Goal: Task Accomplishment & Management: Complete application form

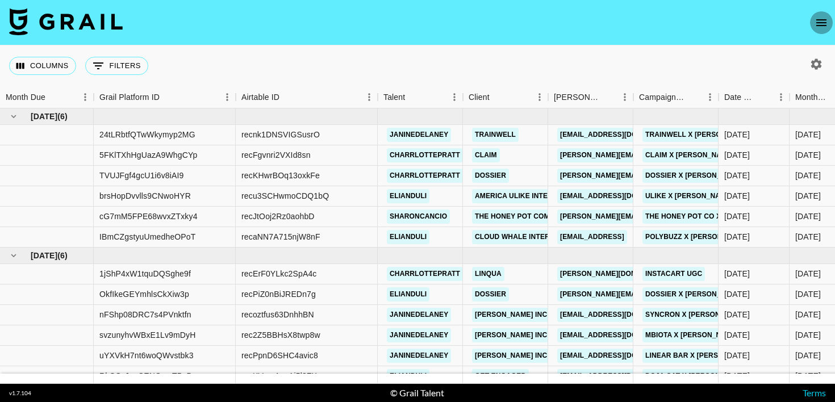
click at [824, 20] on icon "open drawer" at bounding box center [822, 23] width 14 height 14
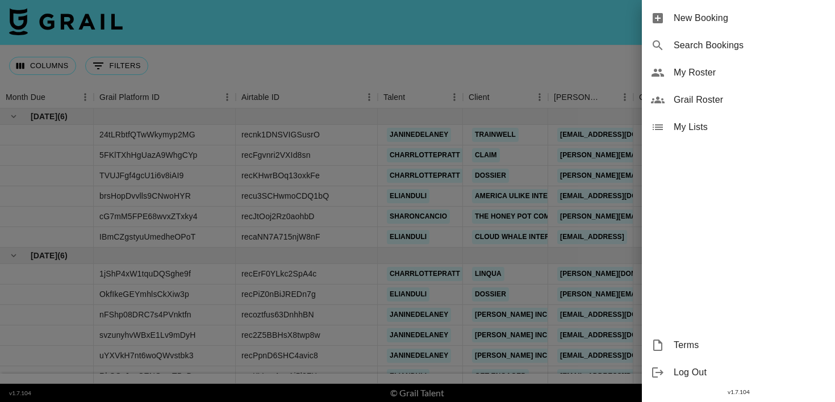
click at [805, 15] on span "New Booking" at bounding box center [750, 18] width 152 height 14
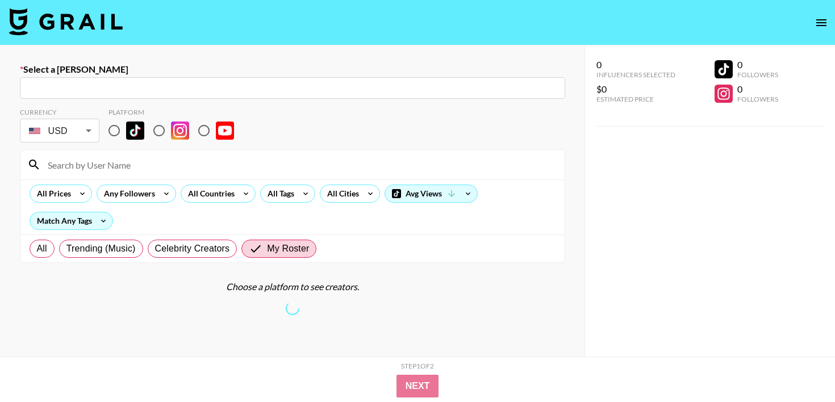
click at [127, 91] on input "text" at bounding box center [293, 88] width 532 height 13
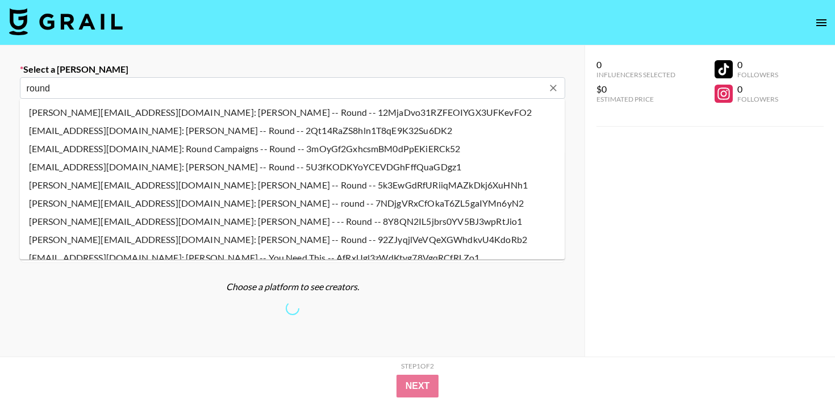
click at [125, 90] on input "round" at bounding box center [285, 88] width 516 height 13
click at [113, 204] on li "[PERSON_NAME][EMAIL_ADDRESS][DOMAIN_NAME]: [PERSON_NAME] -- round -- 7NDjgVRxCf…" at bounding box center [292, 203] width 545 height 18
type input "[PERSON_NAME][EMAIL_ADDRESS][DOMAIN_NAME]: [PERSON_NAME] -- round -- 7NDjgVRxCf…"
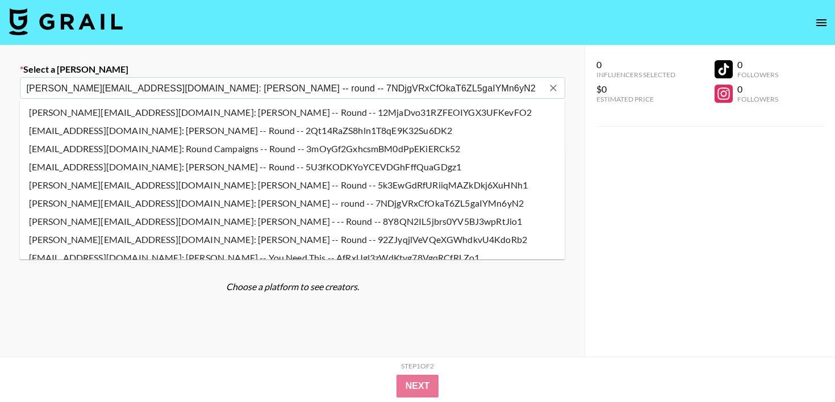
select select "Song"
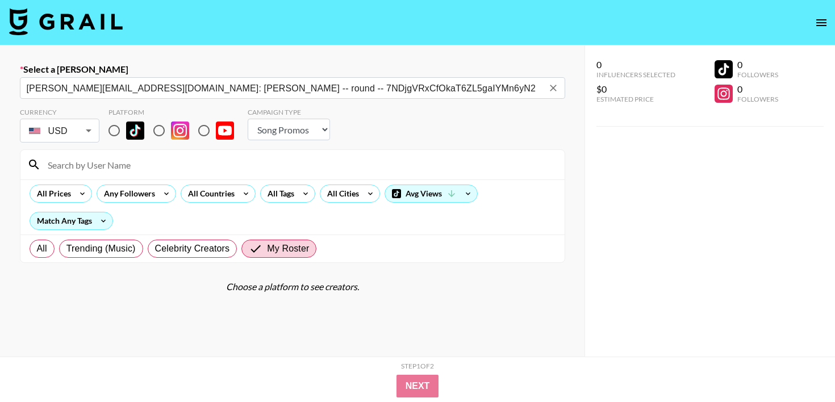
type input "[PERSON_NAME][EMAIL_ADDRESS][DOMAIN_NAME]: [PERSON_NAME] -- round -- 7NDjgVRxCf…"
click at [118, 133] on input "radio" at bounding box center [114, 131] width 24 height 24
radio input "true"
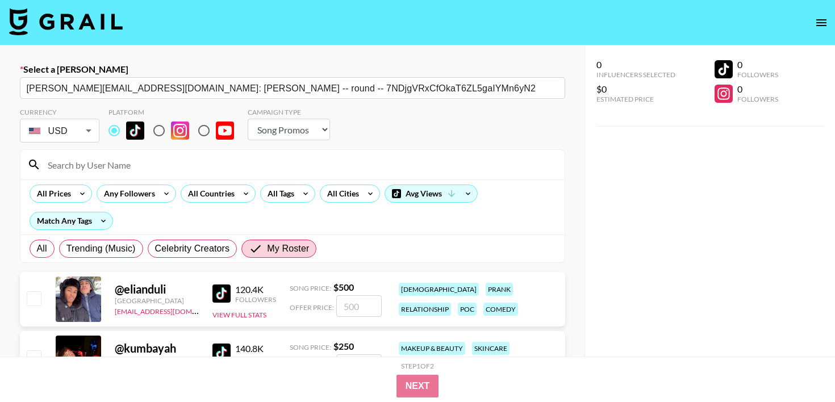
click at [118, 176] on div at bounding box center [292, 165] width 544 height 30
click at [115, 167] on input at bounding box center [299, 165] width 517 height 18
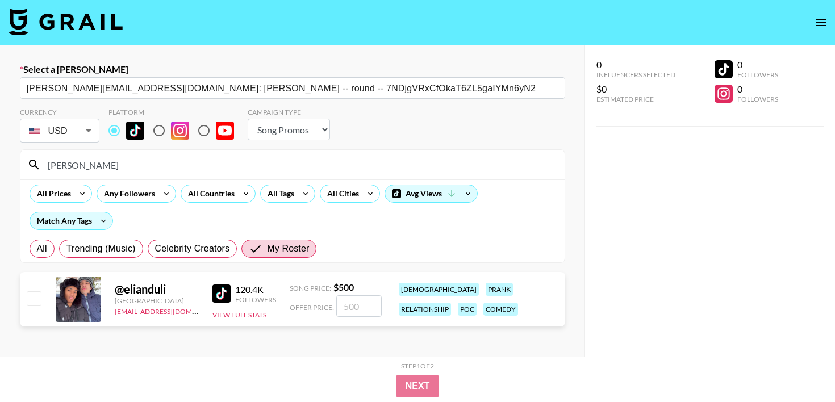
type input "[PERSON_NAME]"
click at [353, 302] on input "number" at bounding box center [358, 306] width 45 height 22
checkbox input "true"
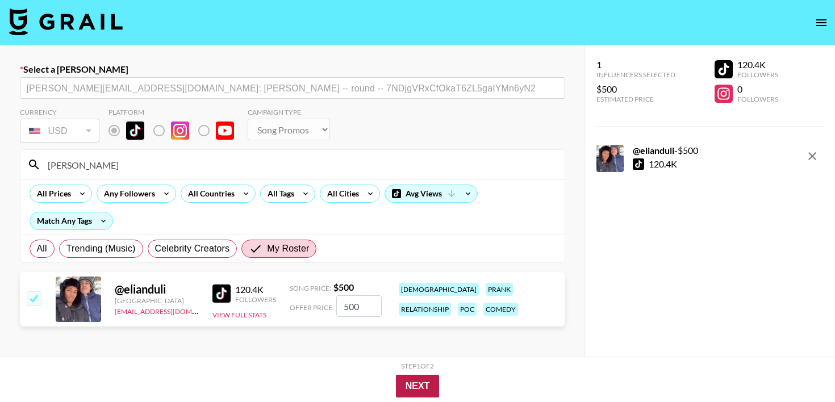
type input "500"
click at [424, 384] on button "Next" at bounding box center [418, 386] width 44 height 23
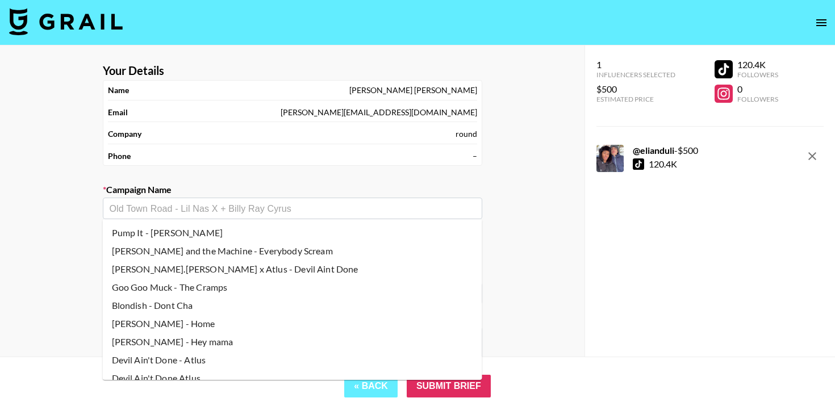
click at [299, 210] on input "text" at bounding box center [293, 208] width 366 height 13
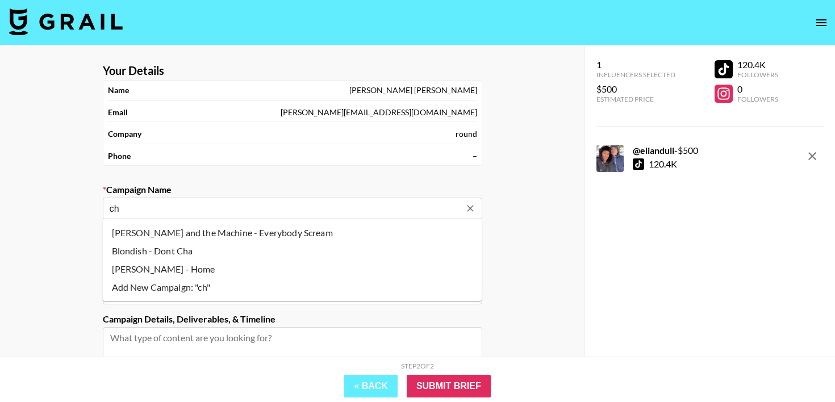
click at [269, 265] on li "[PERSON_NAME] - Home" at bounding box center [292, 269] width 379 height 18
type input "[PERSON_NAME] - Home"
type input "[URL][DOMAIN_NAME]"
type textarea "TikTok --"
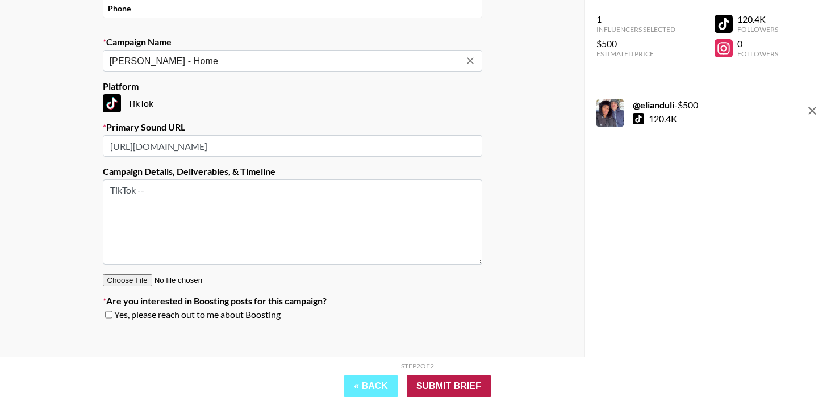
type input "[PERSON_NAME] - Home"
click at [432, 375] on input "Submit Brief" at bounding box center [449, 386] width 84 height 23
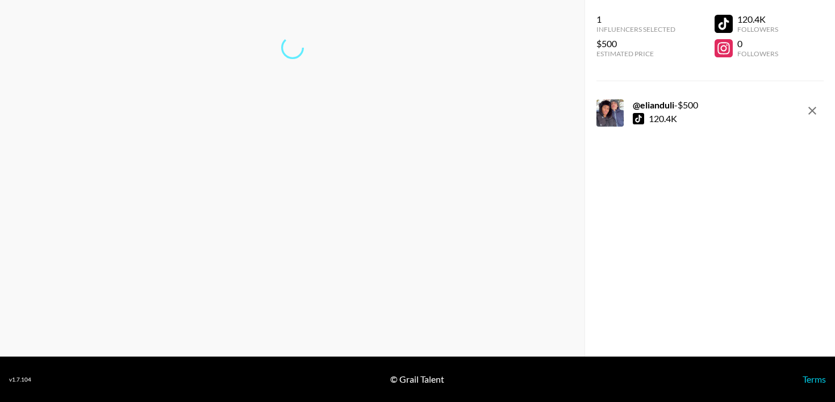
scroll to position [45, 0]
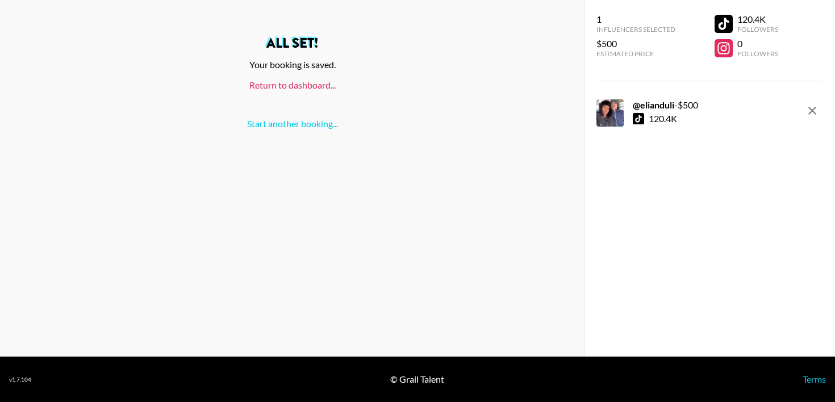
click at [310, 85] on link "Return to dashboard..." at bounding box center [292, 85] width 86 height 11
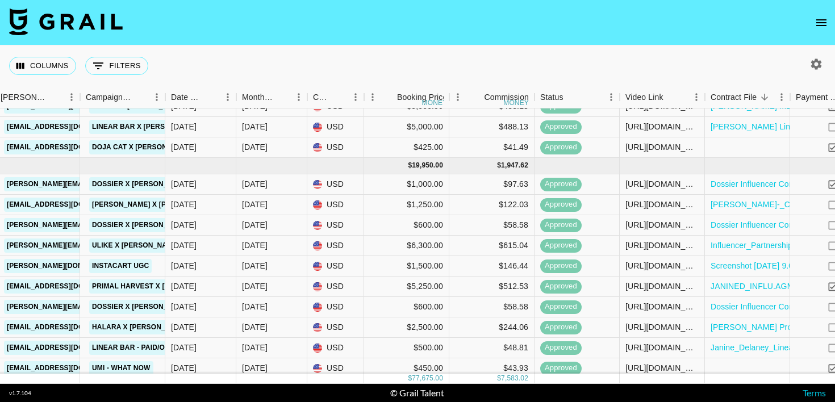
scroll to position [230, 553]
